Goal: Task Accomplishment & Management: Manage account settings

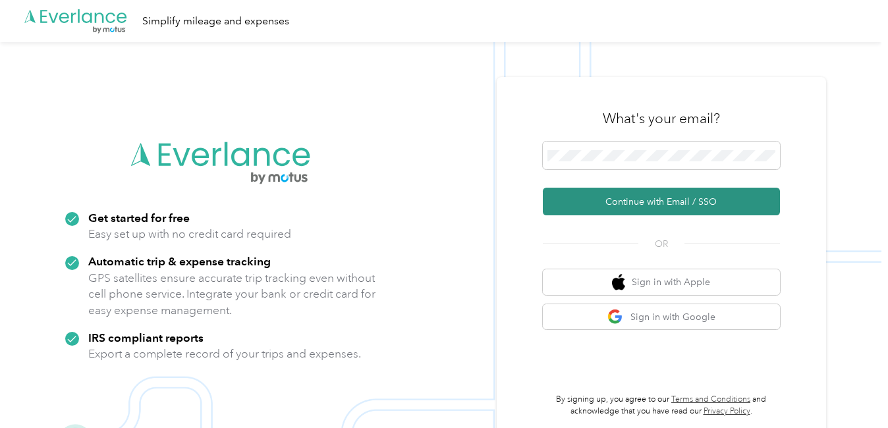
click at [631, 199] on button "Continue with Email / SSO" at bounding box center [661, 202] width 237 height 28
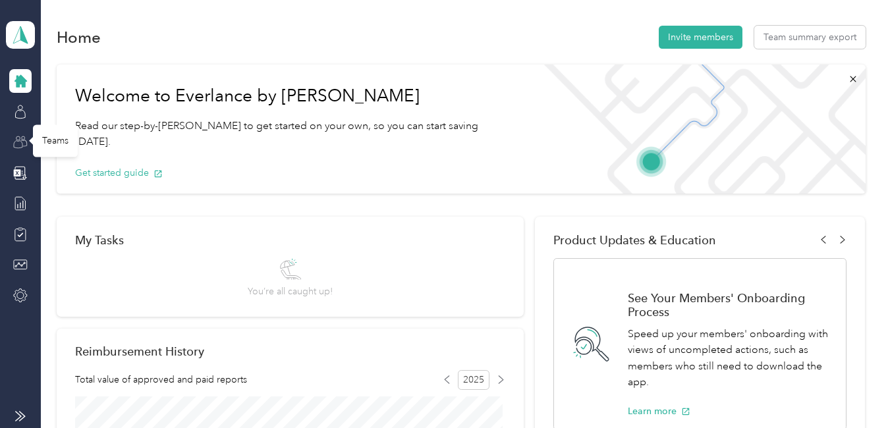
click at [19, 138] on icon at bounding box center [20, 142] width 14 height 14
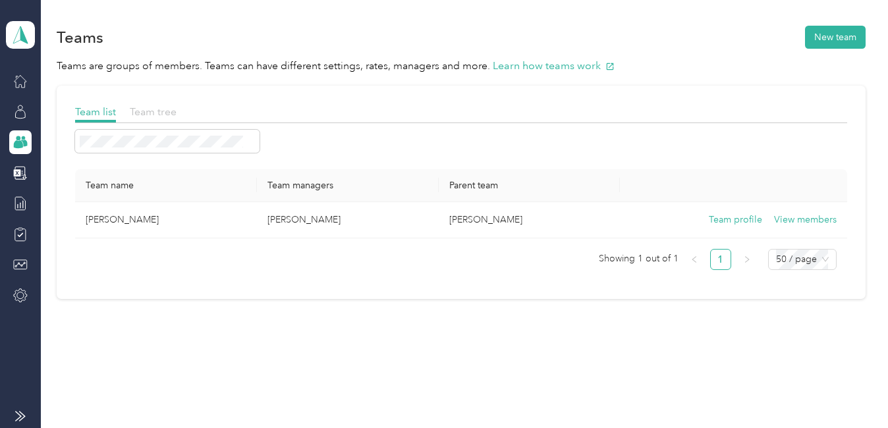
click at [154, 111] on span "Team tree" at bounding box center [153, 111] width 47 height 13
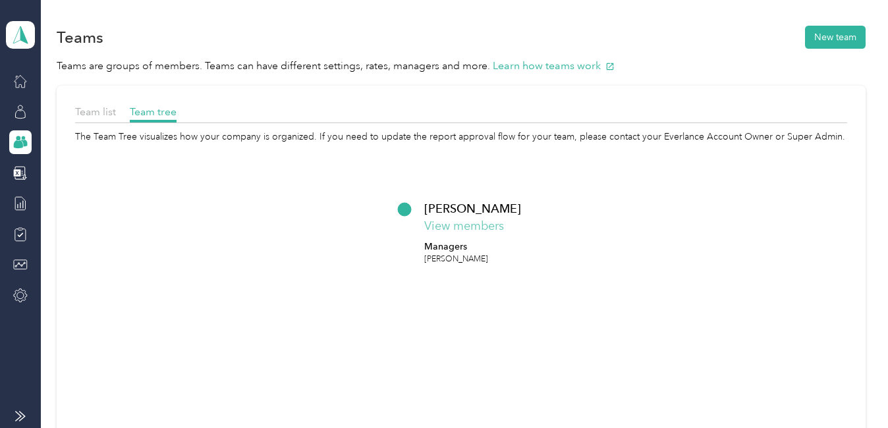
click at [472, 230] on button "View members" at bounding box center [464, 226] width 80 height 18
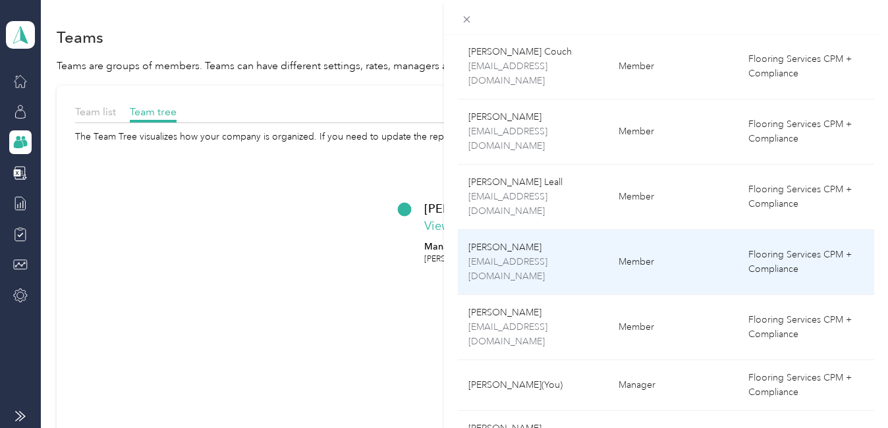
scroll to position [254, 0]
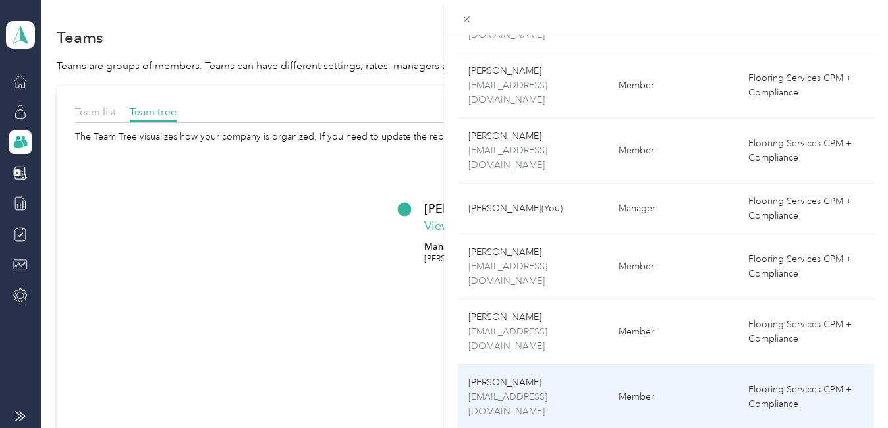
click at [551, 375] on p "[PERSON_NAME]" at bounding box center [532, 382] width 129 height 14
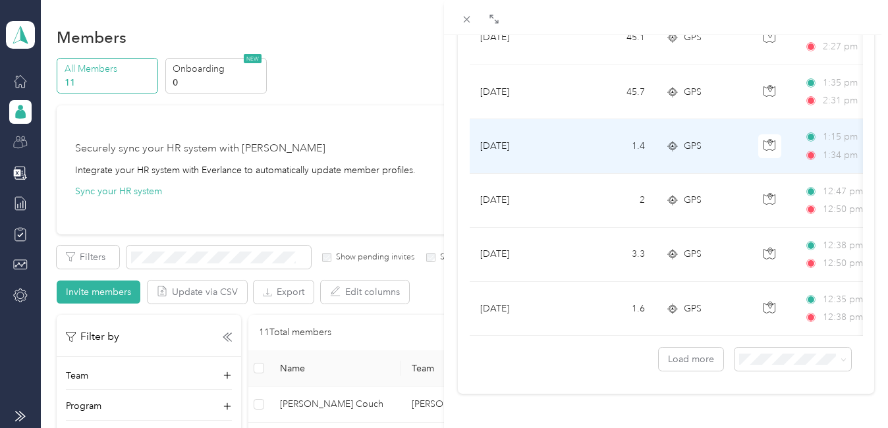
scroll to position [1255, 0]
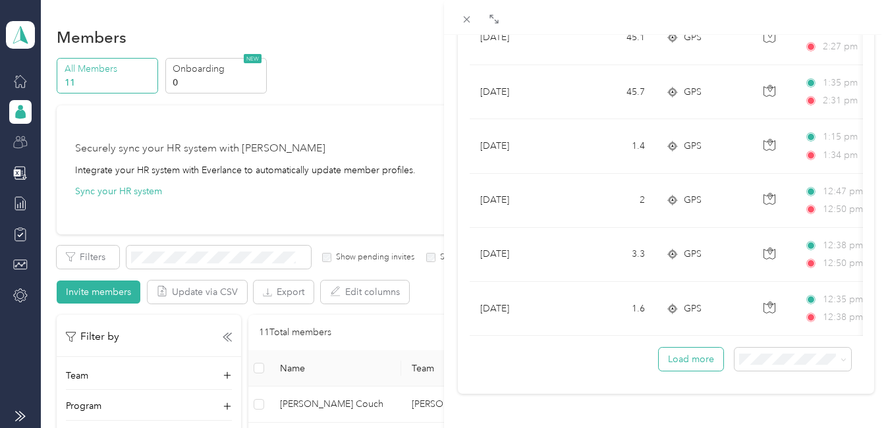
click at [674, 349] on button "Load more" at bounding box center [691, 359] width 65 height 23
click at [762, 329] on li "100 per load" at bounding box center [782, 324] width 117 height 23
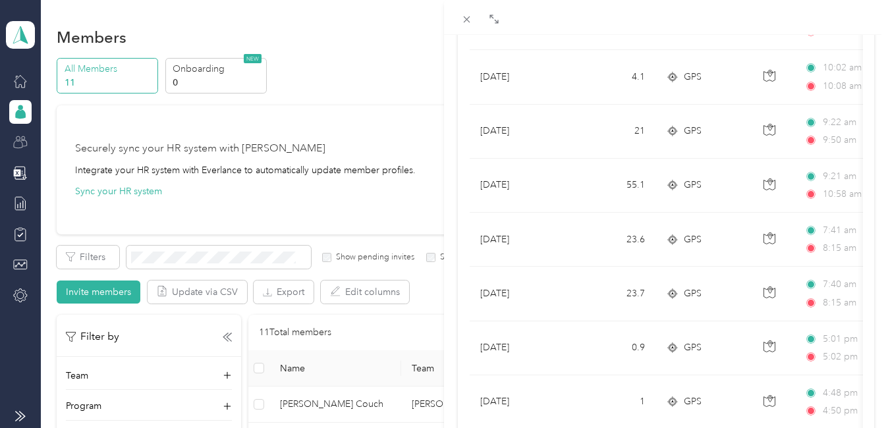
scroll to position [5317, 0]
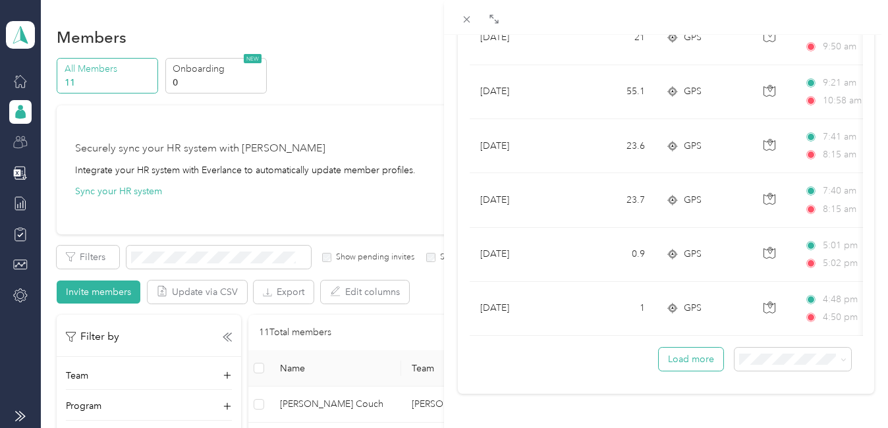
click at [686, 352] on button "Load more" at bounding box center [691, 359] width 65 height 23
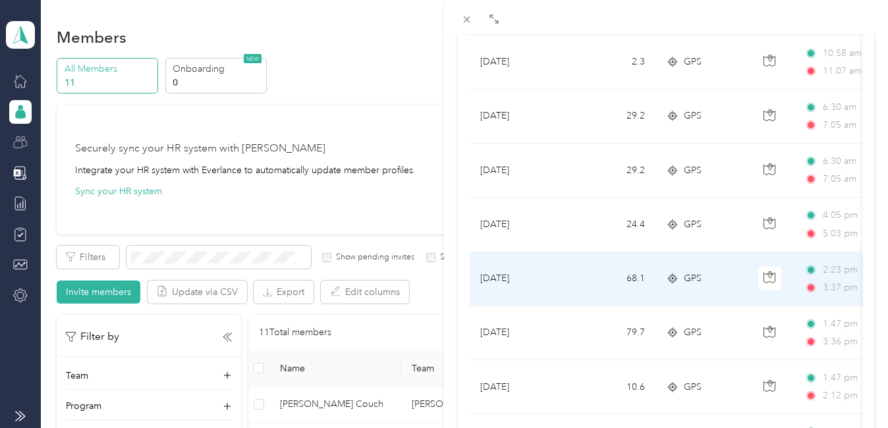
scroll to position [10734, 0]
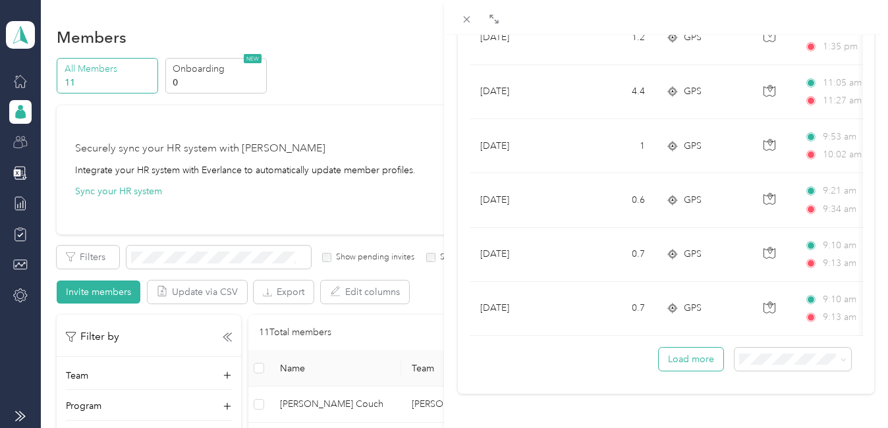
click at [701, 352] on button "Load more" at bounding box center [691, 359] width 65 height 23
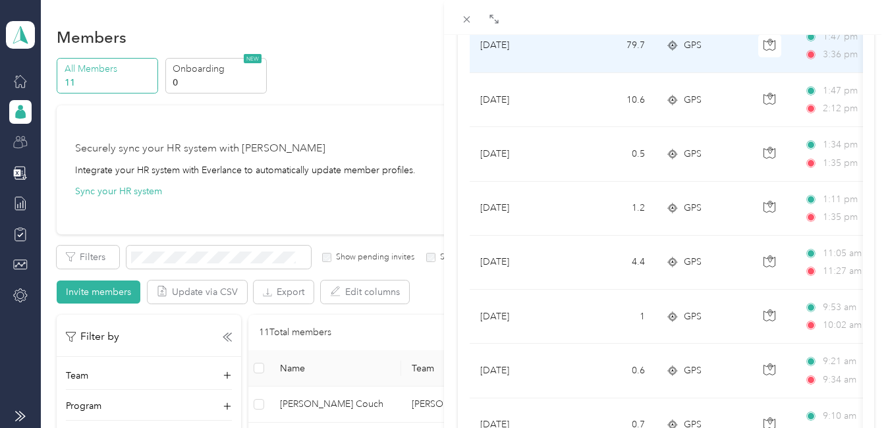
scroll to position [10536, 0]
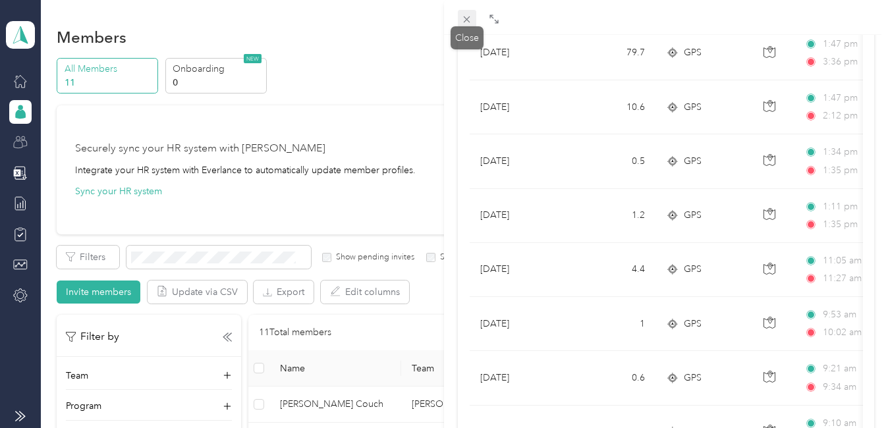
click at [469, 17] on icon at bounding box center [467, 19] width 7 height 7
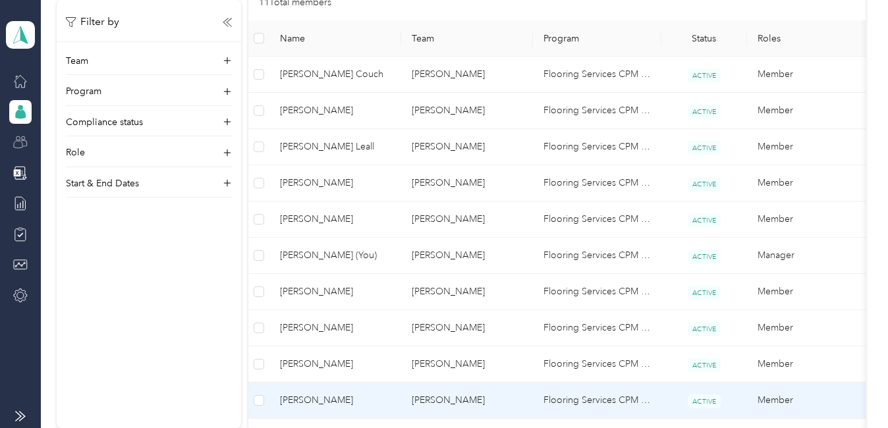
scroll to position [329, 0]
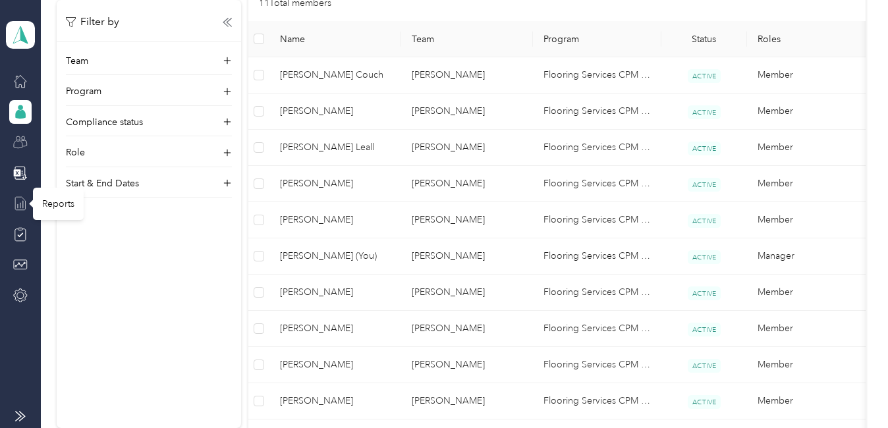
click at [14, 204] on icon at bounding box center [20, 203] width 14 height 14
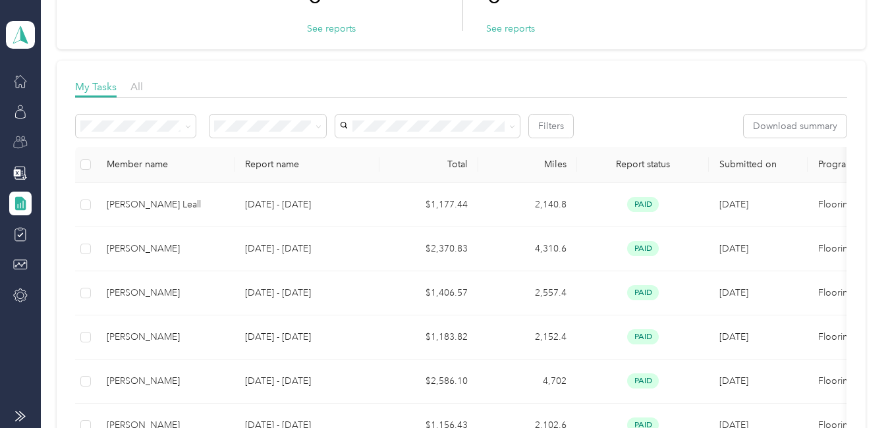
scroll to position [132, 0]
click at [545, 125] on button "Filters" at bounding box center [551, 124] width 44 height 23
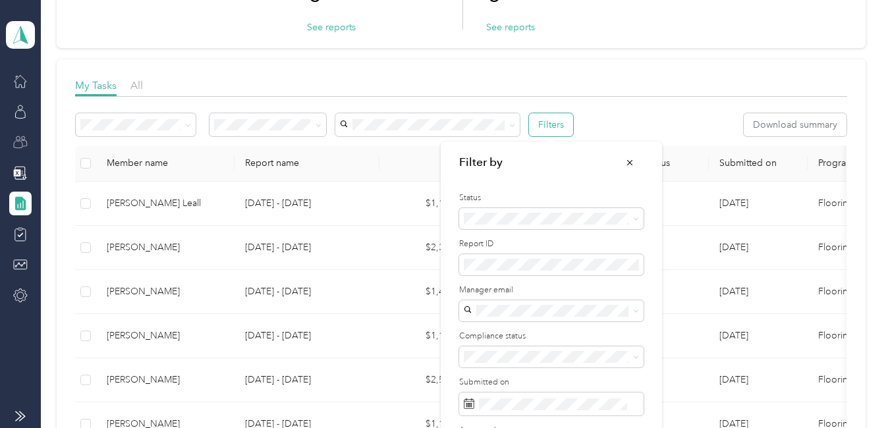
click at [545, 125] on button "Filters" at bounding box center [551, 124] width 44 height 23
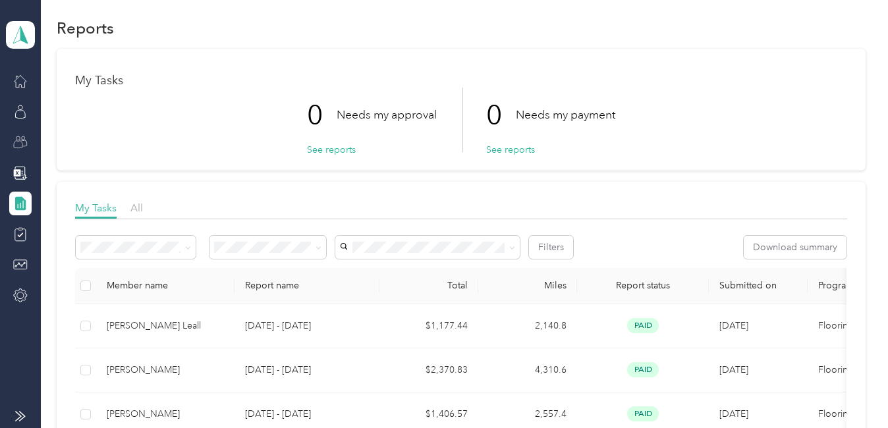
scroll to position [0, 0]
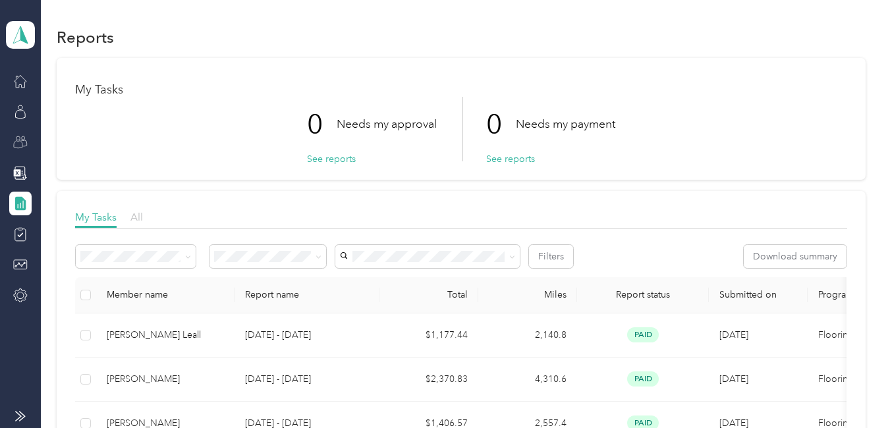
click at [142, 217] on span "All" at bounding box center [136, 217] width 13 height 13
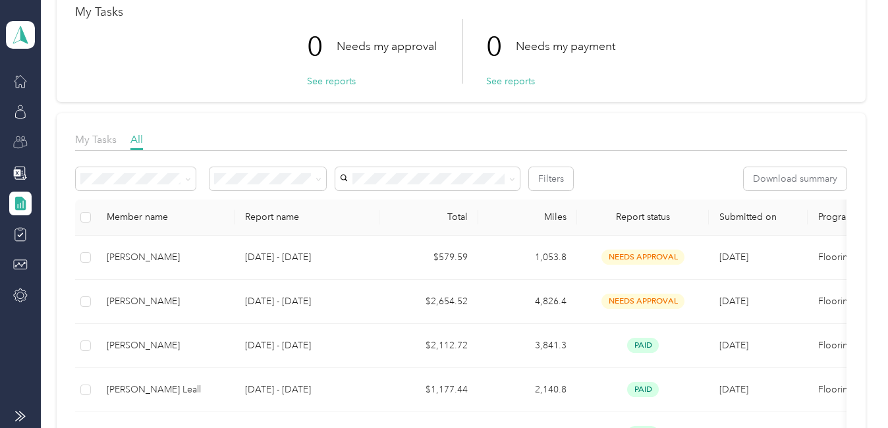
scroll to position [66, 0]
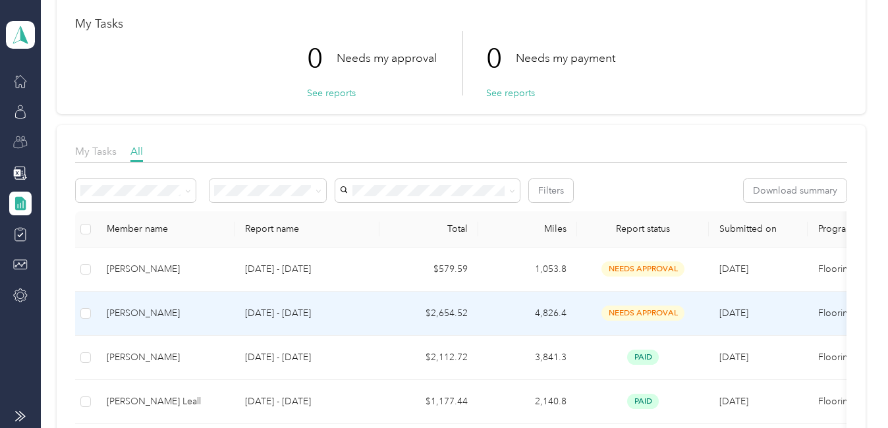
click at [324, 314] on p "[DATE] - [DATE]" at bounding box center [307, 313] width 124 height 14
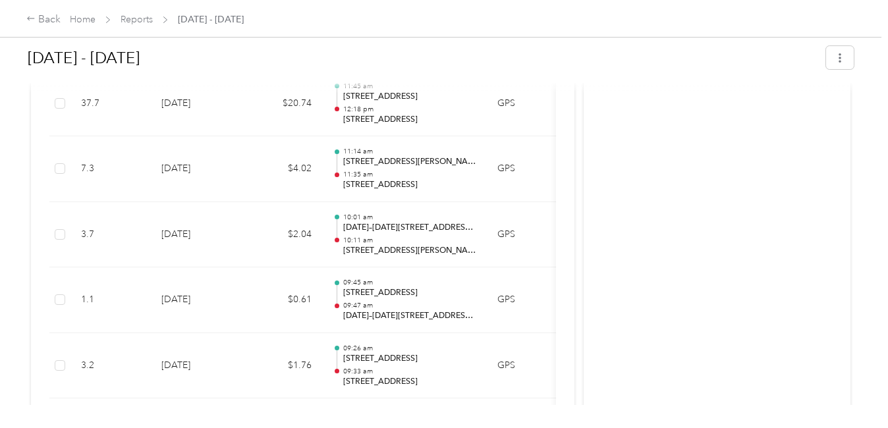
scroll to position [988, 0]
